Goal: Transaction & Acquisition: Purchase product/service

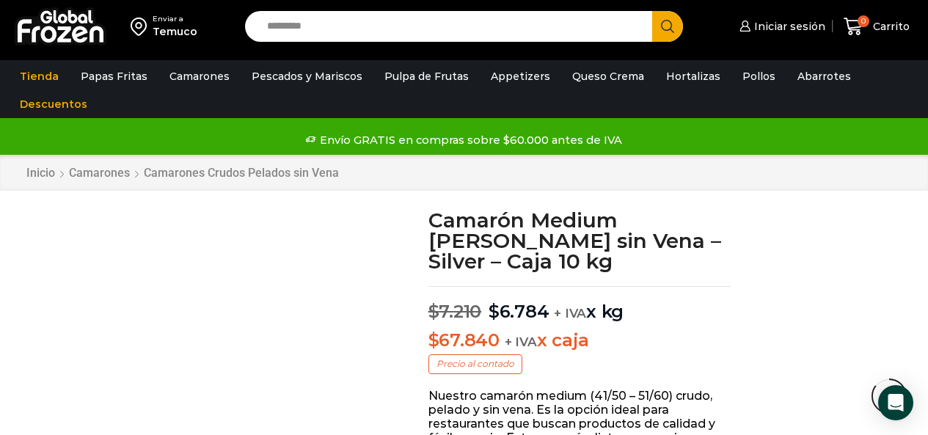
click at [333, 32] on input "Search input" at bounding box center [453, 26] width 386 height 31
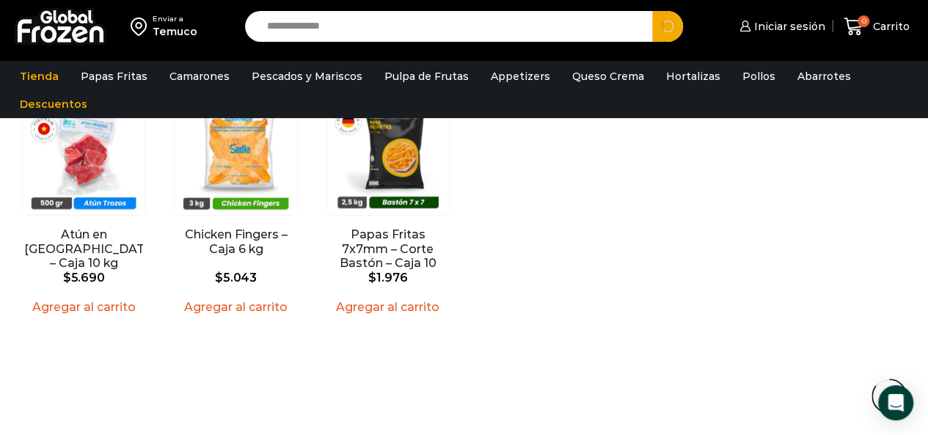
click at [652, 11] on button "Search" at bounding box center [667, 26] width 31 height 31
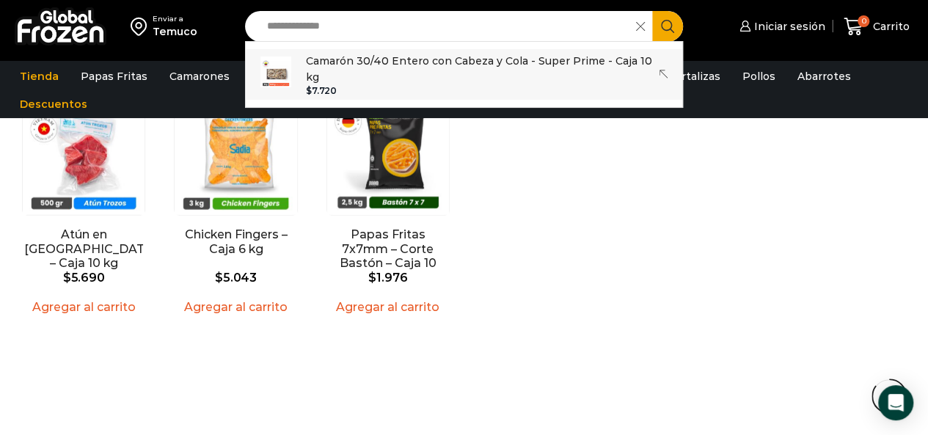
click at [406, 64] on p "Camarón 30/40 Entero con Cabeza y Cola - Super Prime - Caja 10 kg" at bounding box center [480, 69] width 348 height 33
type input "**********"
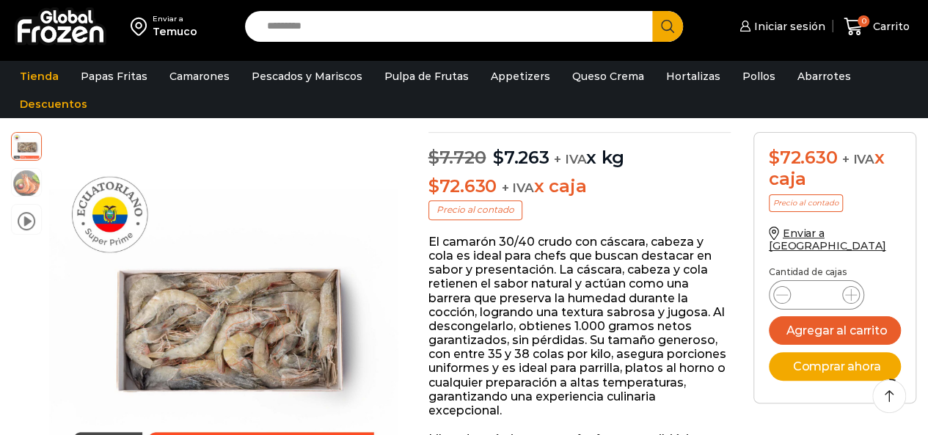
scroll to position [514, 0]
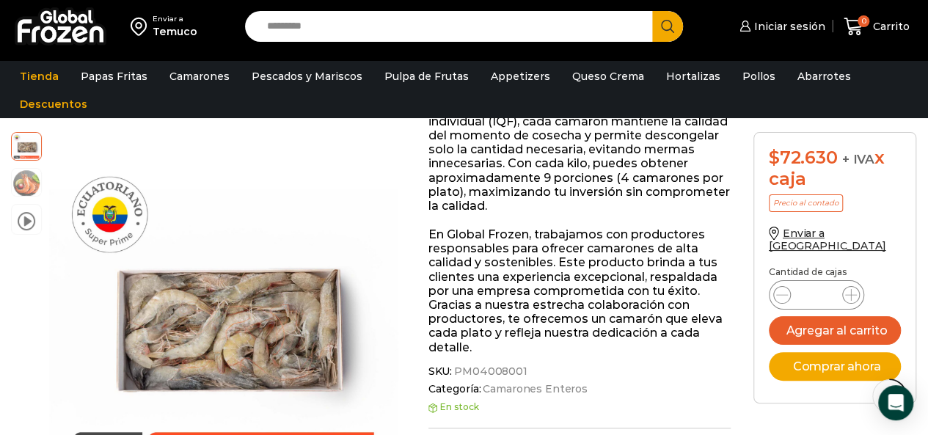
click at [483, 365] on span "PM04008001" at bounding box center [490, 371] width 76 height 12
copy span "PM04008001"
click at [379, 16] on input "Search input" at bounding box center [453, 26] width 386 height 31
click at [412, 29] on input "Search input" at bounding box center [453, 26] width 386 height 31
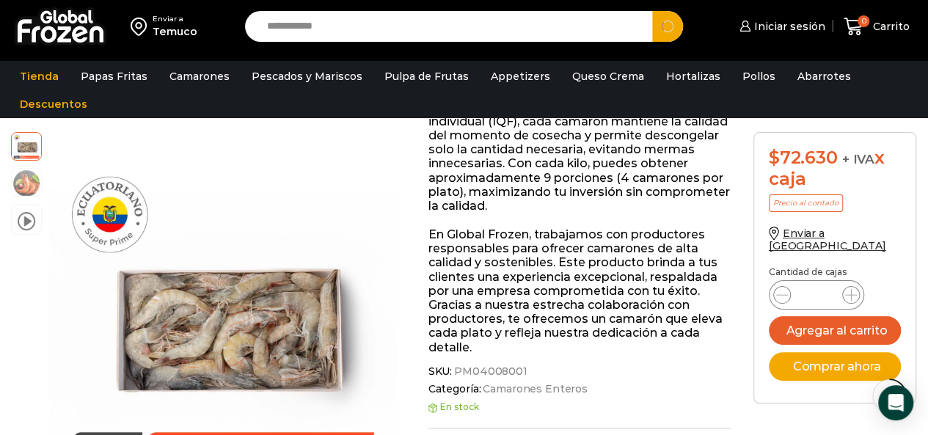
type input "**********"
click at [652, 11] on button "Search" at bounding box center [667, 26] width 31 height 31
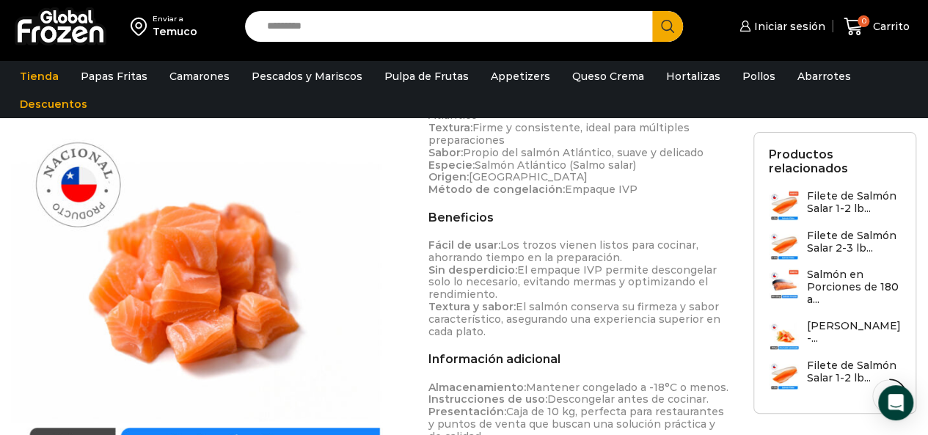
scroll to position [441, 0]
